Goal: Information Seeking & Learning: Learn about a topic

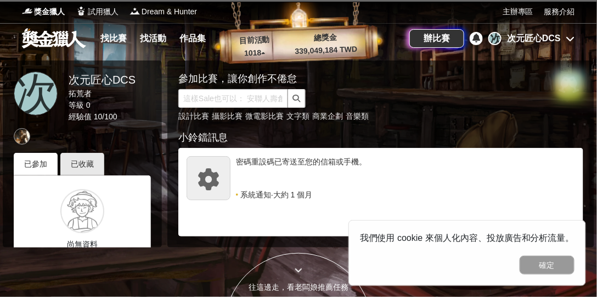
click at [38, 168] on div "已參加" at bounding box center [36, 164] width 44 height 23
click at [79, 161] on div "已收藏" at bounding box center [82, 164] width 44 height 23
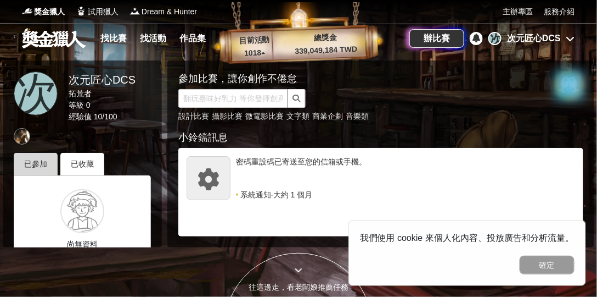
click at [33, 166] on div "已參加" at bounding box center [36, 164] width 44 height 23
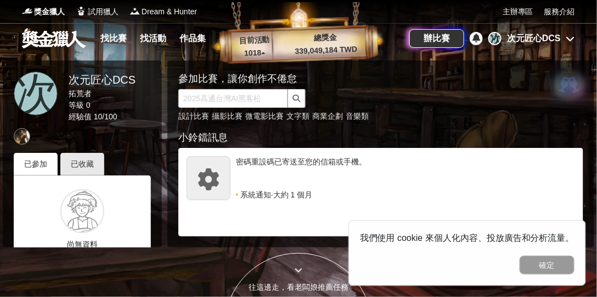
click at [573, 42] on icon at bounding box center [571, 38] width 9 height 9
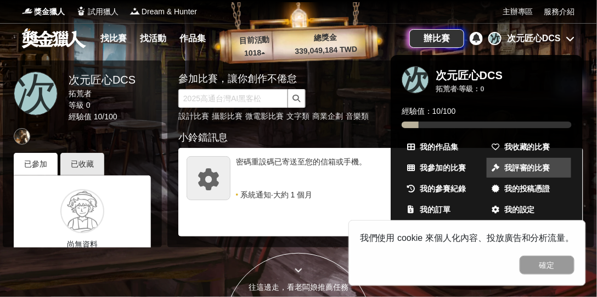
click at [543, 171] on span "我評審的比賽" at bounding box center [528, 168] width 46 height 12
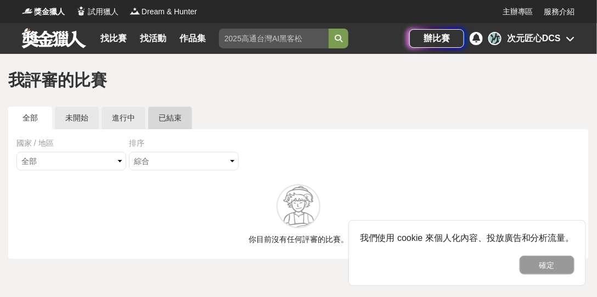
click at [167, 127] on link "已結束" at bounding box center [170, 118] width 44 height 23
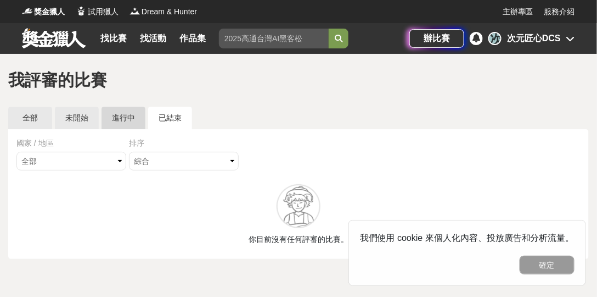
click at [119, 117] on link "進行中" at bounding box center [124, 118] width 44 height 23
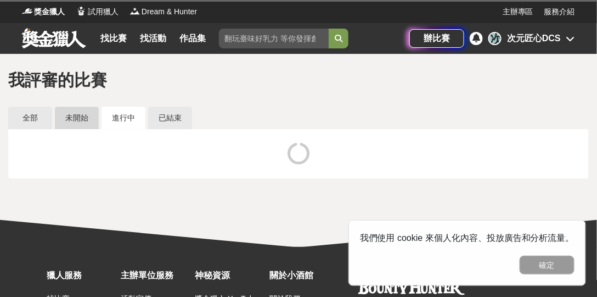
click at [79, 121] on link "未開始" at bounding box center [77, 118] width 44 height 23
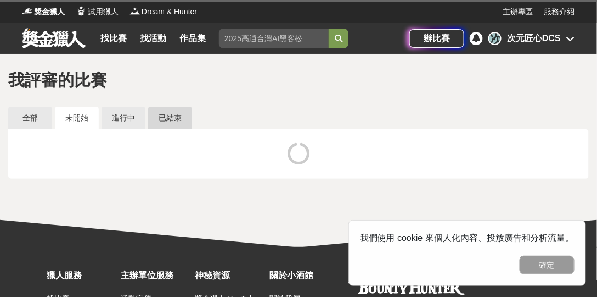
click at [170, 116] on link "已結束" at bounding box center [170, 118] width 44 height 23
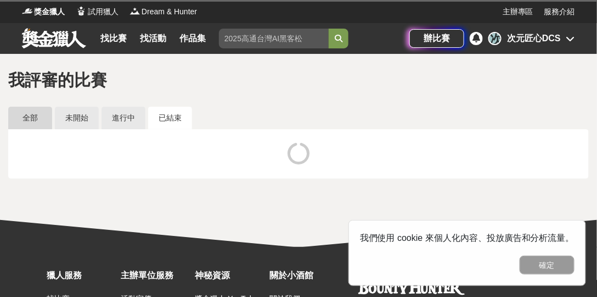
click at [20, 121] on link "全部" at bounding box center [30, 118] width 44 height 23
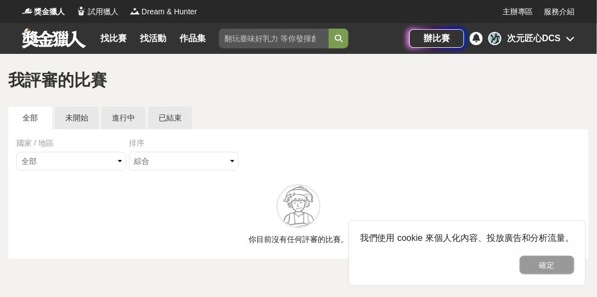
click at [564, 38] on div "次 次元匠心DCS" at bounding box center [532, 38] width 87 height 13
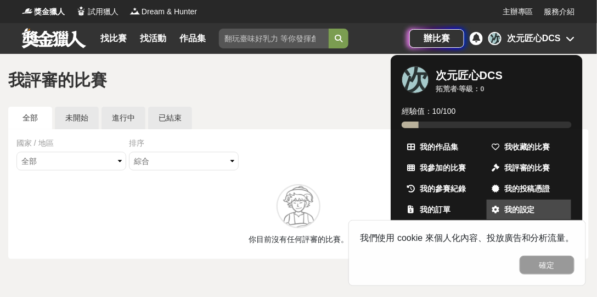
click at [526, 211] on span "我的設定" at bounding box center [520, 210] width 31 height 12
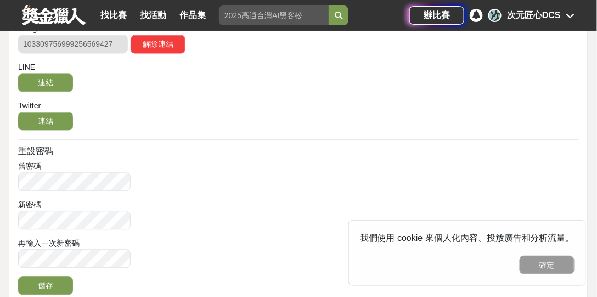
scroll to position [627, 0]
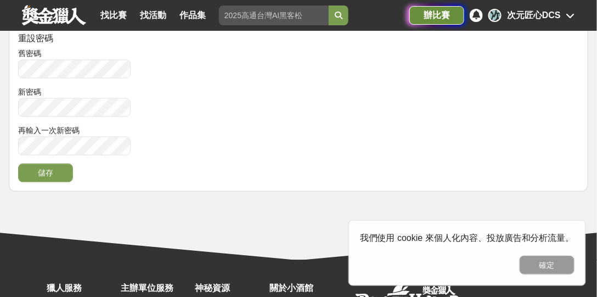
click at [458, 15] on div "辦比賽" at bounding box center [437, 15] width 55 height 19
click at [152, 18] on link "找活動" at bounding box center [153, 15] width 35 height 15
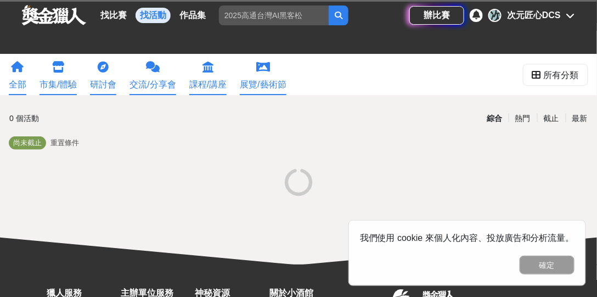
click at [268, 15] on input "search" at bounding box center [274, 15] width 110 height 20
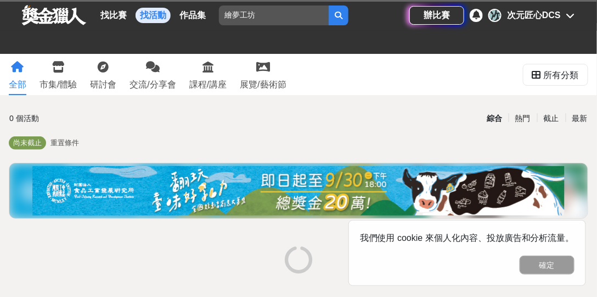
type input "繪夢工坊"
click at [329, 5] on button "submit" at bounding box center [339, 15] width 20 height 20
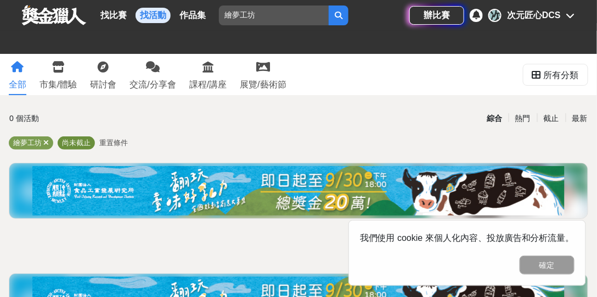
click at [74, 146] on span "尚未截止" at bounding box center [76, 142] width 29 height 8
click at [12, 72] on icon at bounding box center [18, 67] width 13 height 11
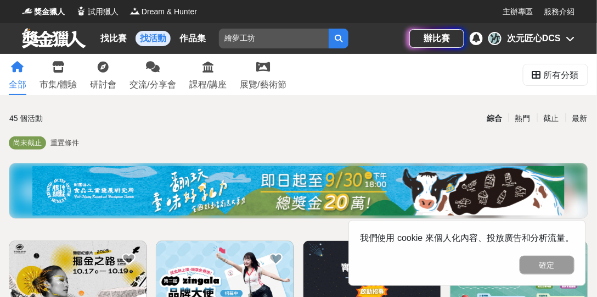
click at [60, 146] on span "重置條件" at bounding box center [65, 142] width 29 height 8
click at [64, 143] on span "重置條件" at bounding box center [65, 142] width 29 height 8
click at [31, 146] on span "尚未截止" at bounding box center [27, 142] width 29 height 8
click at [63, 139] on span "重置條件" at bounding box center [65, 142] width 29 height 8
click at [67, 143] on span "重置條件" at bounding box center [65, 142] width 29 height 8
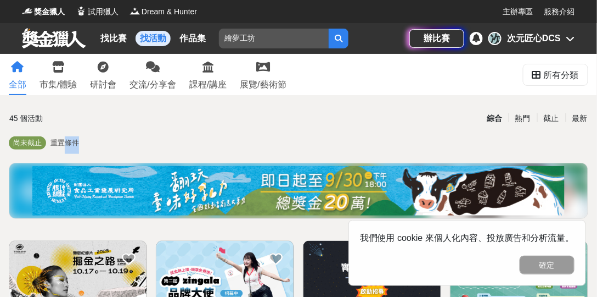
click at [67, 143] on span "重置條件" at bounding box center [65, 142] width 29 height 8
click at [68, 143] on span "重置條件" at bounding box center [65, 142] width 29 height 8
click at [67, 143] on span "重置條件" at bounding box center [65, 142] width 29 height 8
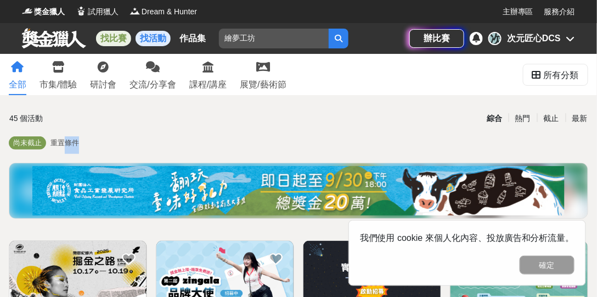
click at [118, 36] on link "找比賽" at bounding box center [113, 38] width 35 height 15
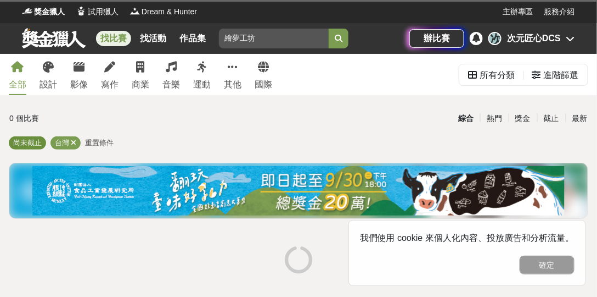
drag, startPoint x: 33, startPoint y: 145, endPoint x: 78, endPoint y: 149, distance: 45.2
click at [33, 145] on span "尚未截止" at bounding box center [27, 142] width 29 height 8
click at [80, 143] on div "尚未截止 台灣 重置條件" at bounding box center [299, 145] width 580 height 18
click at [98, 143] on span "重置條件" at bounding box center [99, 142] width 29 height 8
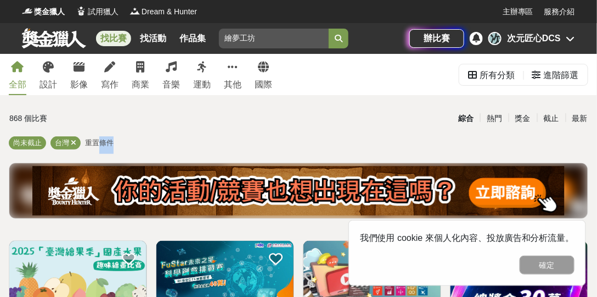
click at [98, 143] on span "重置條件" at bounding box center [99, 142] width 29 height 8
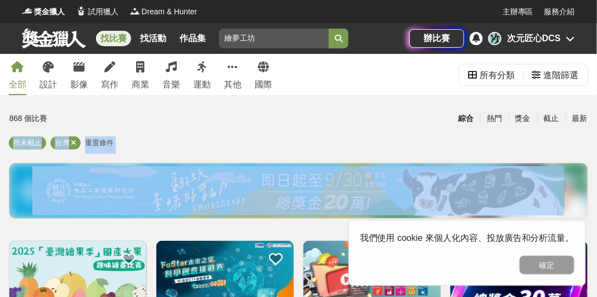
click at [97, 143] on span "重置條件" at bounding box center [99, 142] width 29 height 8
click at [98, 143] on span "重置條件" at bounding box center [99, 142] width 29 height 8
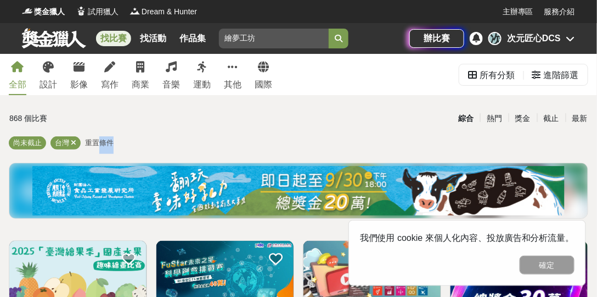
drag, startPoint x: 97, startPoint y: 142, endPoint x: 80, endPoint y: 143, distance: 17.6
click at [97, 142] on span "重置條件" at bounding box center [99, 142] width 29 height 8
click at [71, 143] on icon at bounding box center [73, 142] width 5 height 7
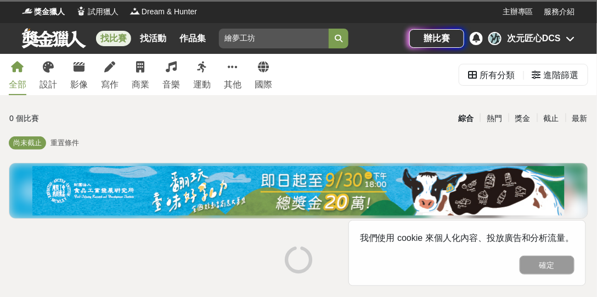
click at [71, 143] on span "重置條件" at bounding box center [65, 142] width 29 height 8
click at [71, 143] on icon at bounding box center [73, 142] width 5 height 7
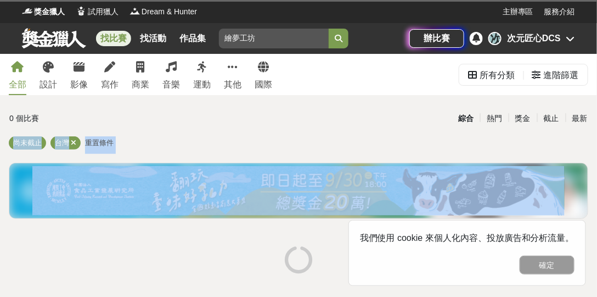
click at [85, 143] on span "重置條件" at bounding box center [99, 142] width 29 height 8
click at [69, 144] on span "台灣" at bounding box center [62, 142] width 14 height 8
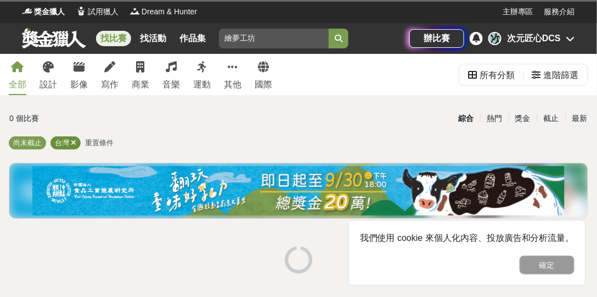
click at [73, 143] on icon at bounding box center [73, 142] width 5 height 7
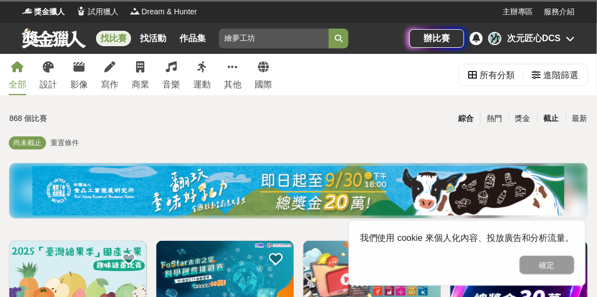
click at [553, 119] on div "截止" at bounding box center [552, 118] width 29 height 19
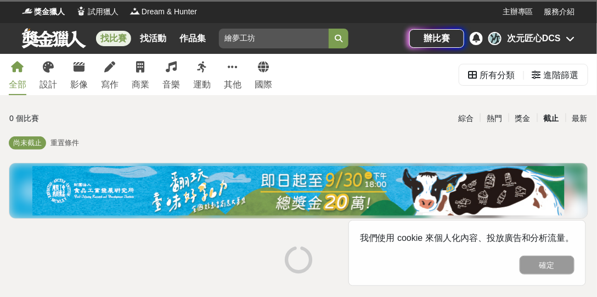
click at [560, 119] on div "截止" at bounding box center [552, 118] width 29 height 19
click at [558, 119] on div "截止" at bounding box center [552, 118] width 29 height 19
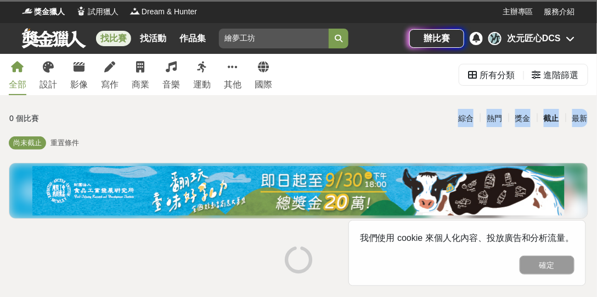
click at [558, 125] on div "截止" at bounding box center [552, 118] width 29 height 19
click at [276, 41] on input "繪夢工坊" at bounding box center [274, 39] width 110 height 20
click at [349, 41] on button "submit" at bounding box center [339, 39] width 20 height 20
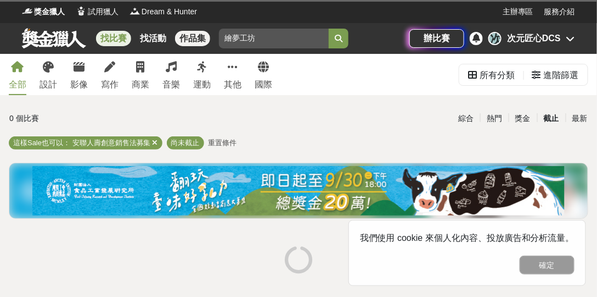
drag, startPoint x: 262, startPoint y: 38, endPoint x: 233, endPoint y: 38, distance: 28.6
click at [199, 42] on div "找比賽 找活動 作品集 繪夢工坊" at bounding box center [216, 38] width 388 height 31
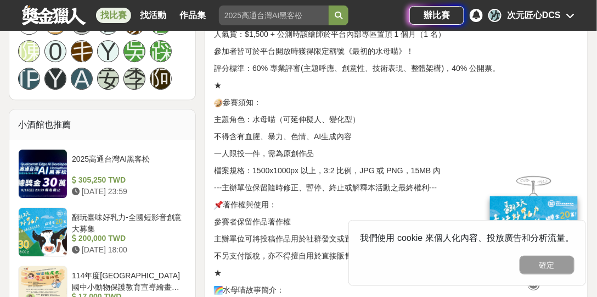
scroll to position [861, 0]
